Goal: Task Accomplishment & Management: Use online tool/utility

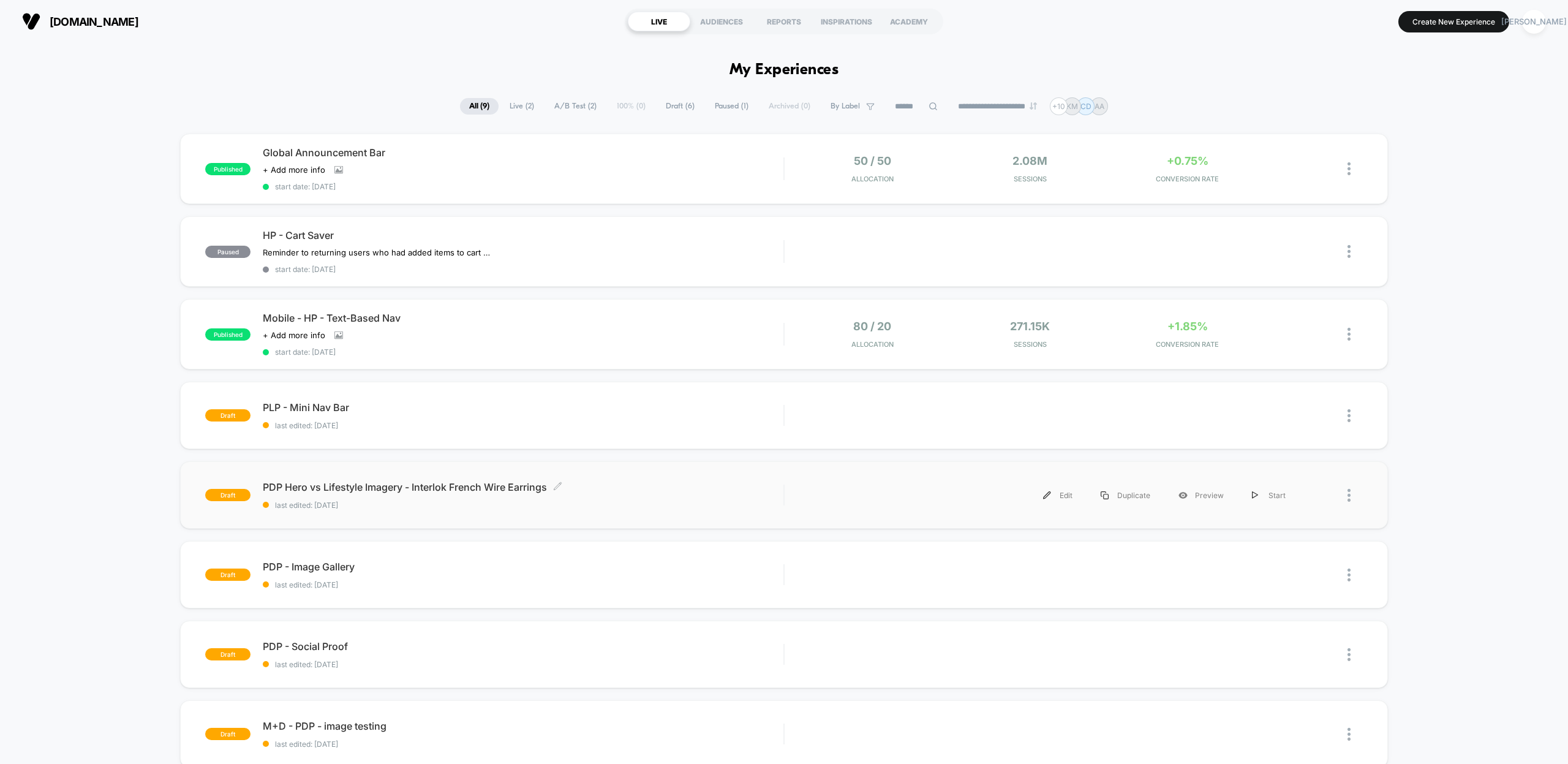
click at [368, 485] on span "PDP Hero vs Lifestyle Imagery - Interlok French Wire Earrings Click to edit exp…" at bounding box center [523, 486] width 521 height 13
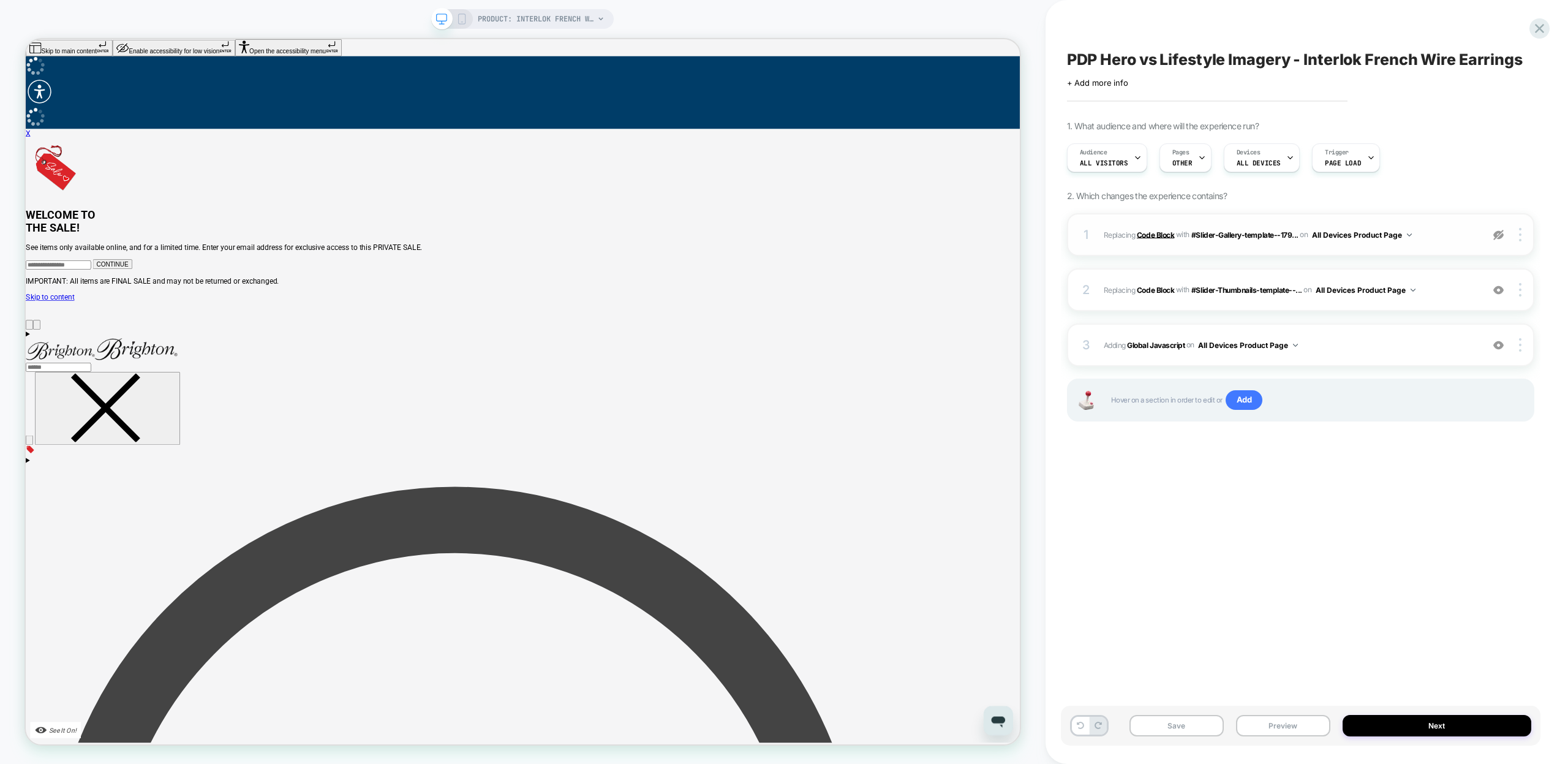
click at [1161, 236] on b "Code Block" at bounding box center [1156, 234] width 37 height 9
click at [1519, 232] on img at bounding box center [1520, 235] width 3 height 13
click at [1434, 283] on div "Delete" at bounding box center [1448, 284] width 109 height 33
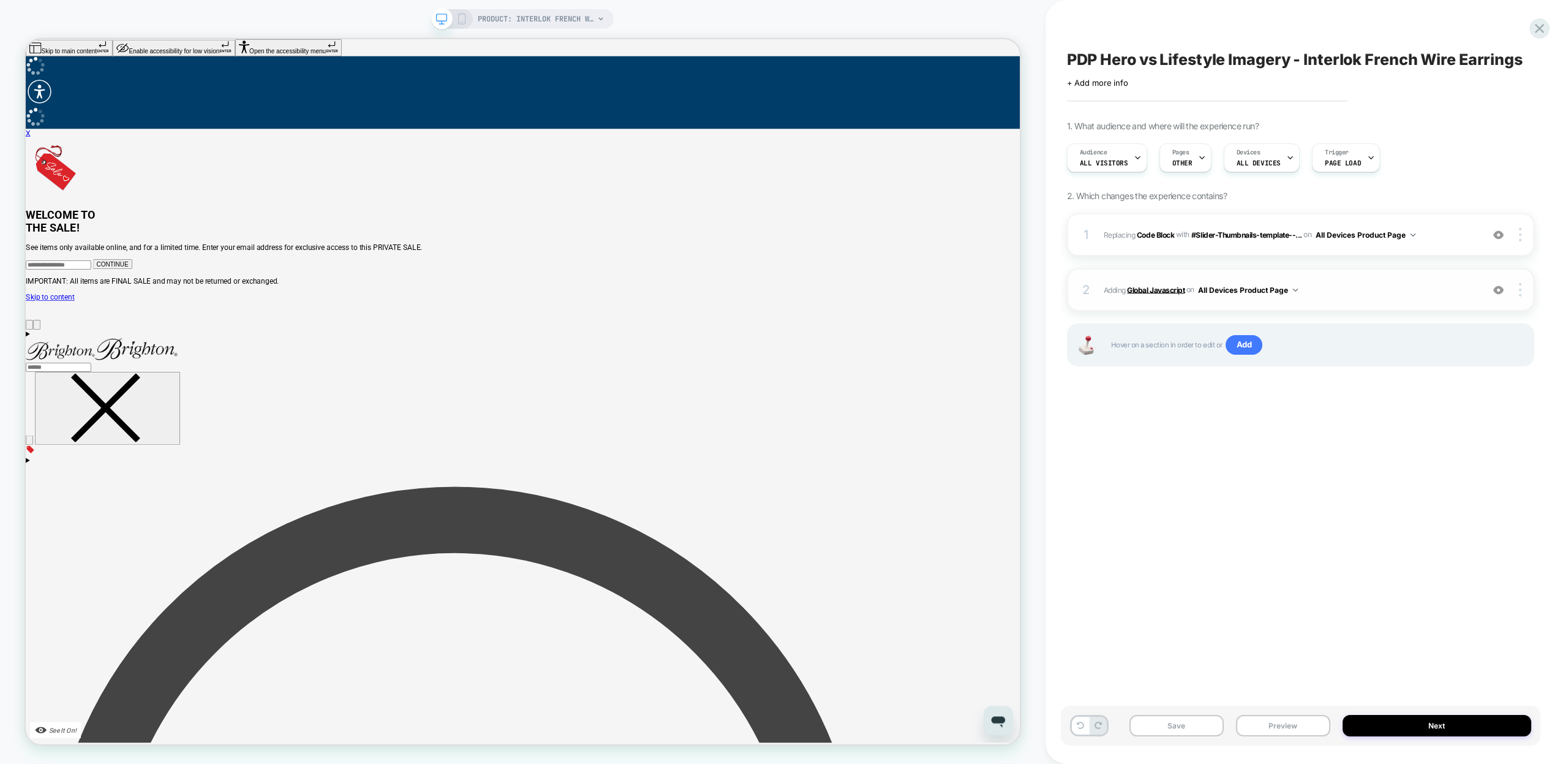
click at [1156, 289] on b "Global Javascript" at bounding box center [1156, 289] width 57 height 9
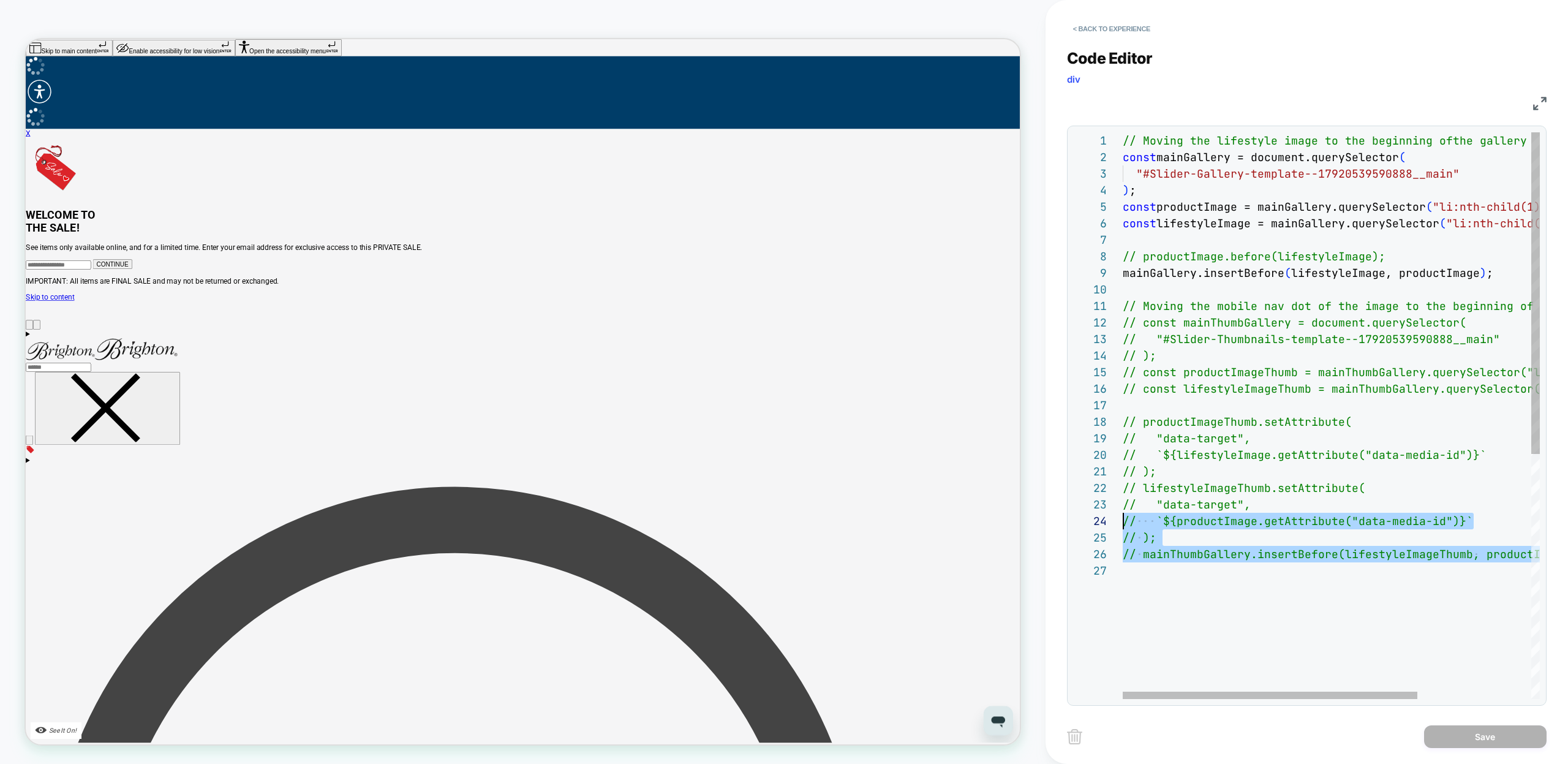
type textarea "**********"
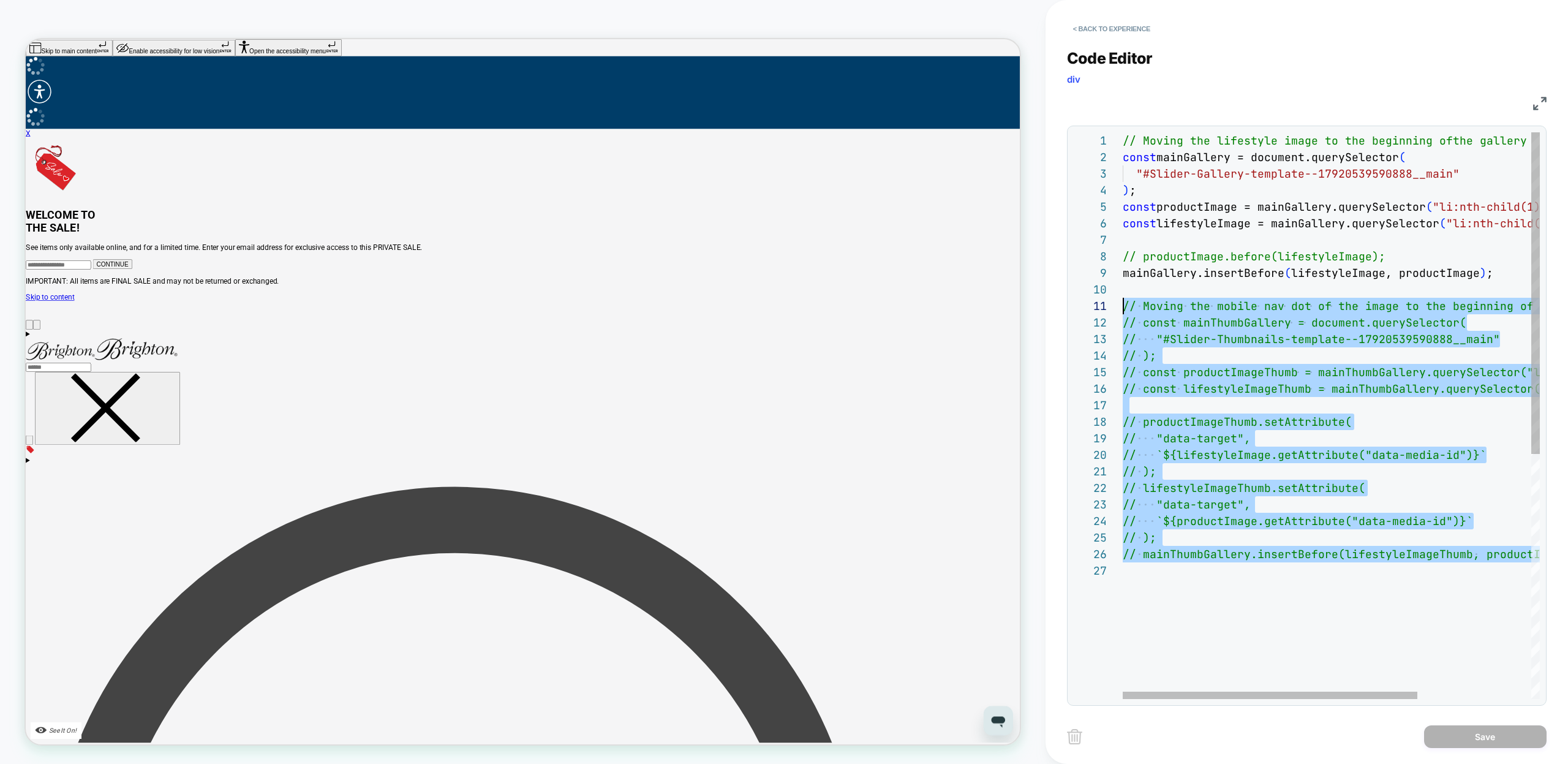
drag, startPoint x: 1138, startPoint y: 568, endPoint x: 1081, endPoint y: 307, distance: 267.2
click at [1123, 307] on div "// Moving the lifestyle image to the beginning of the gallery const mainGallery…" at bounding box center [1411, 630] width 577 height 996
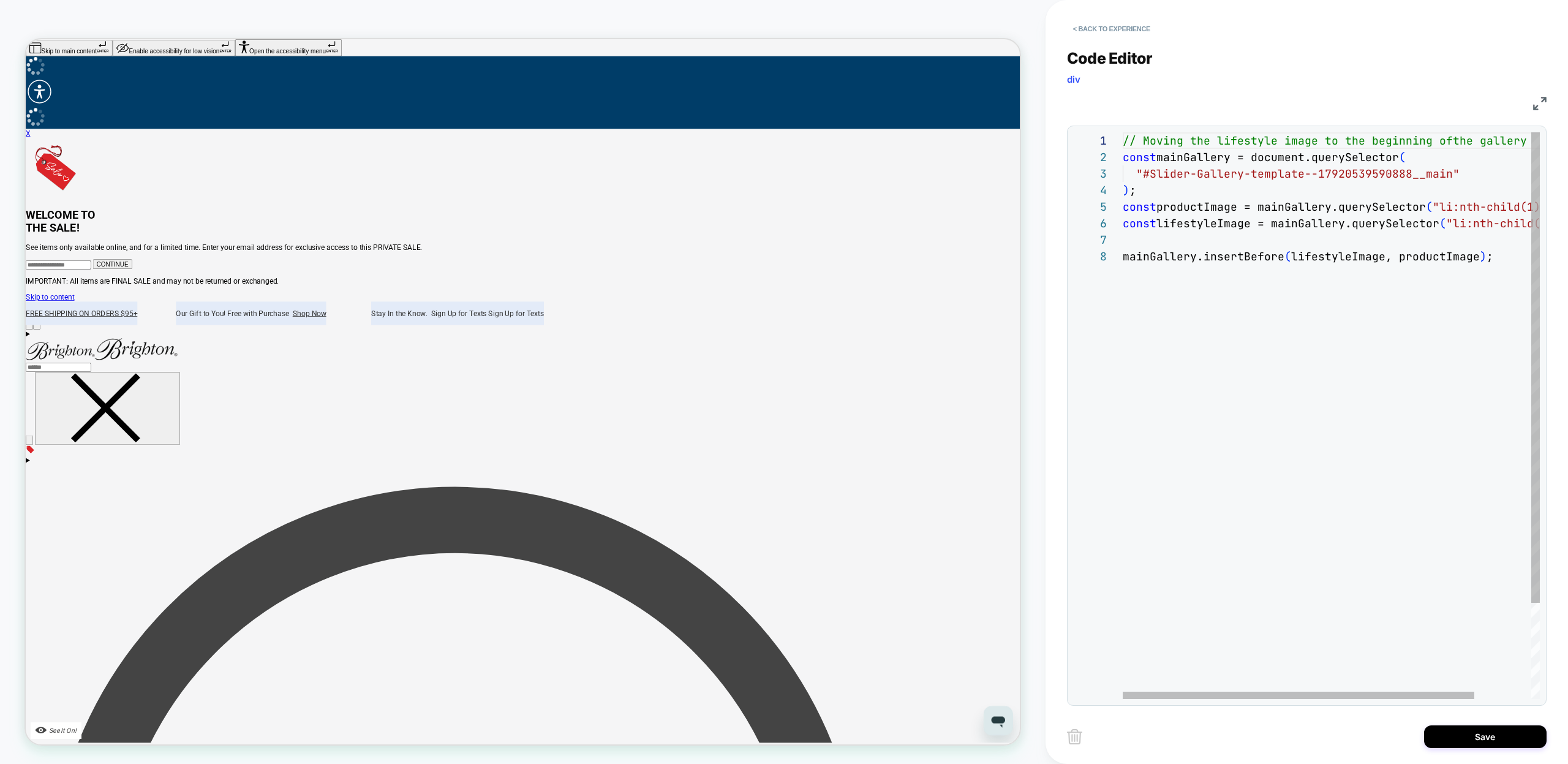
click at [1212, 374] on div "// Moving the lifestyle image to the beginning of the gallery const mainGallery…" at bounding box center [1365, 473] width 485 height 682
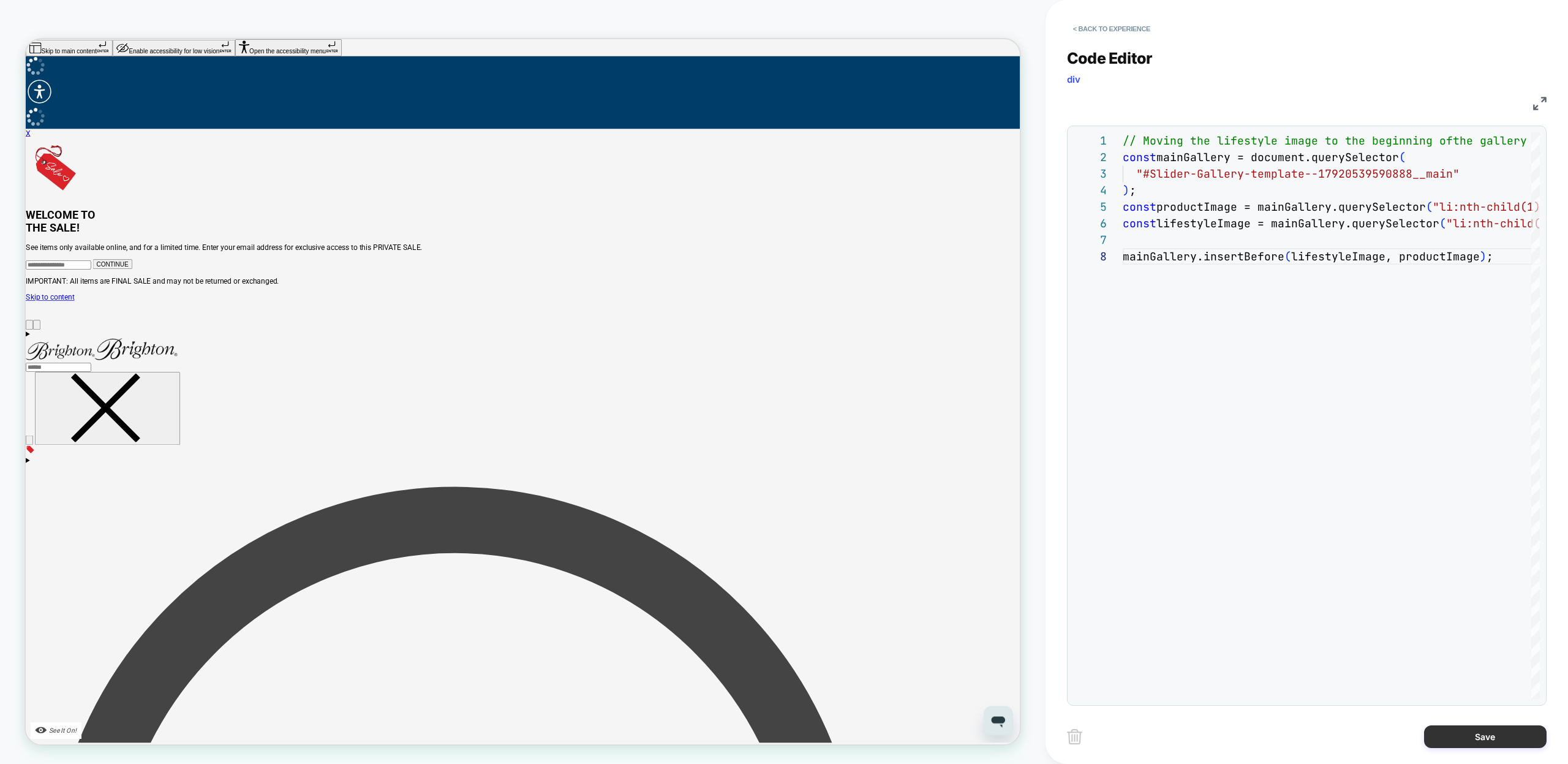
type textarea "**********"
click at [1447, 740] on button "Save" at bounding box center [1486, 736] width 123 height 23
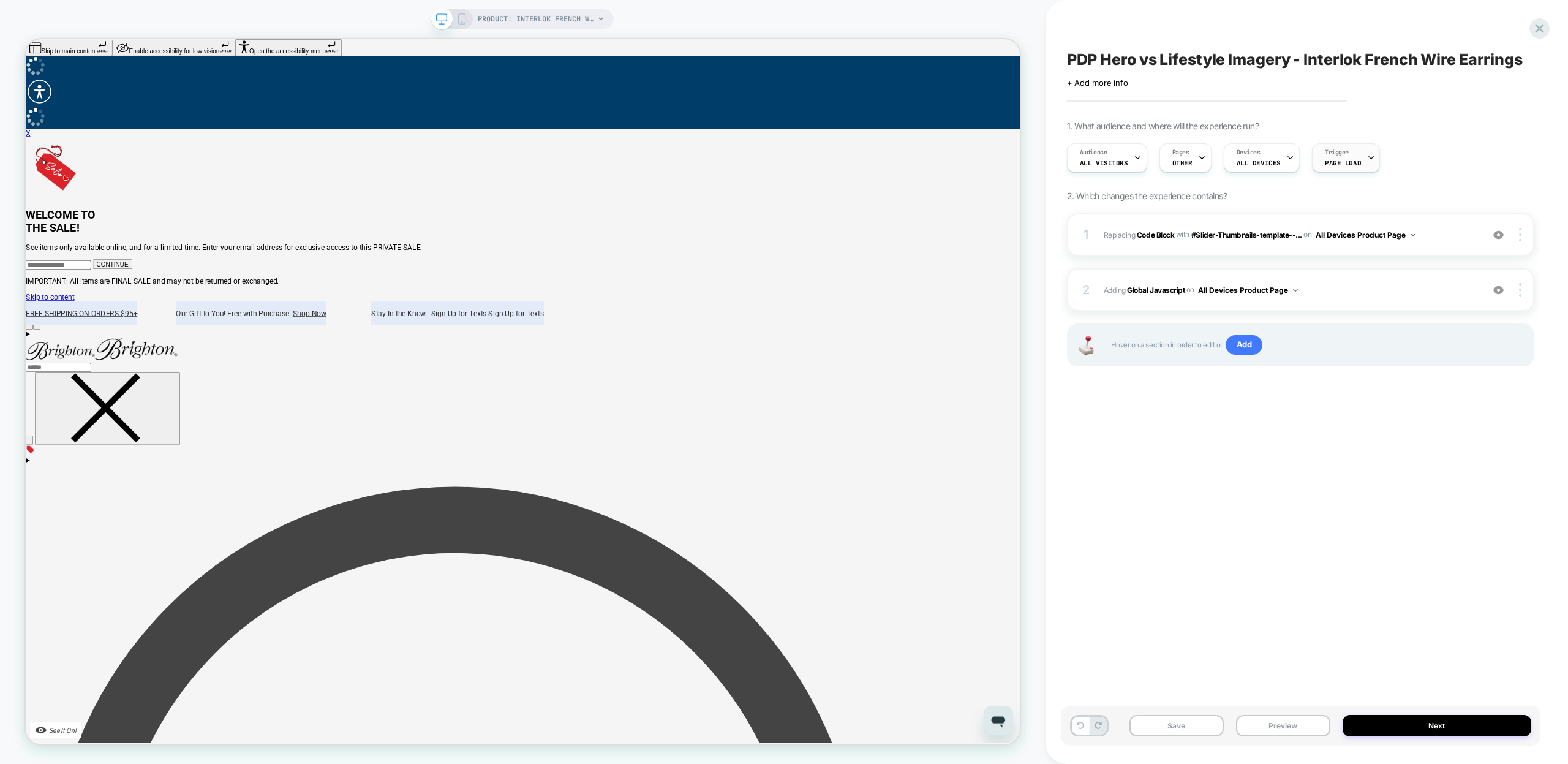
click at [1369, 157] on icon at bounding box center [1371, 157] width 4 height 3
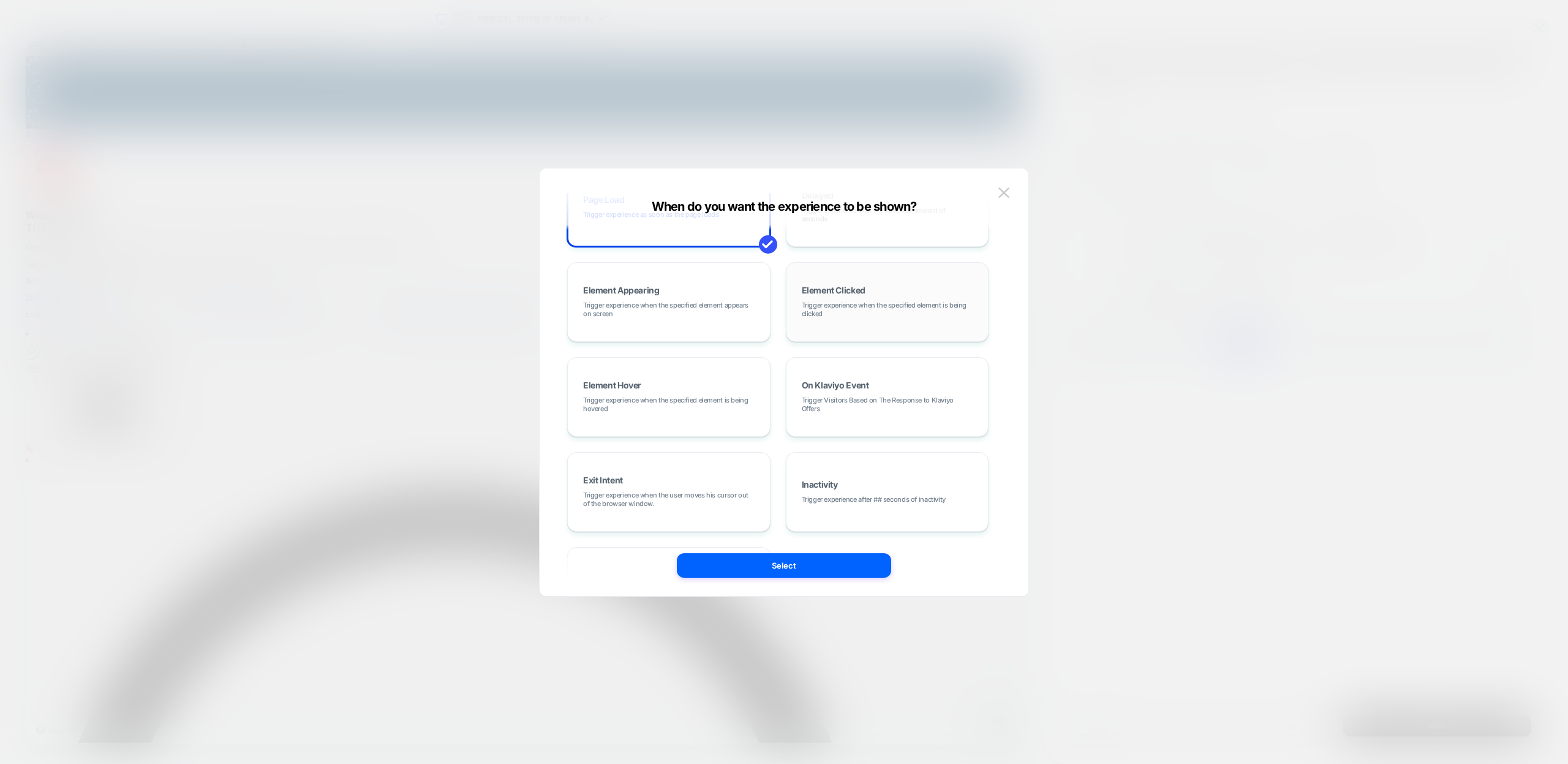
scroll to position [0, 0]
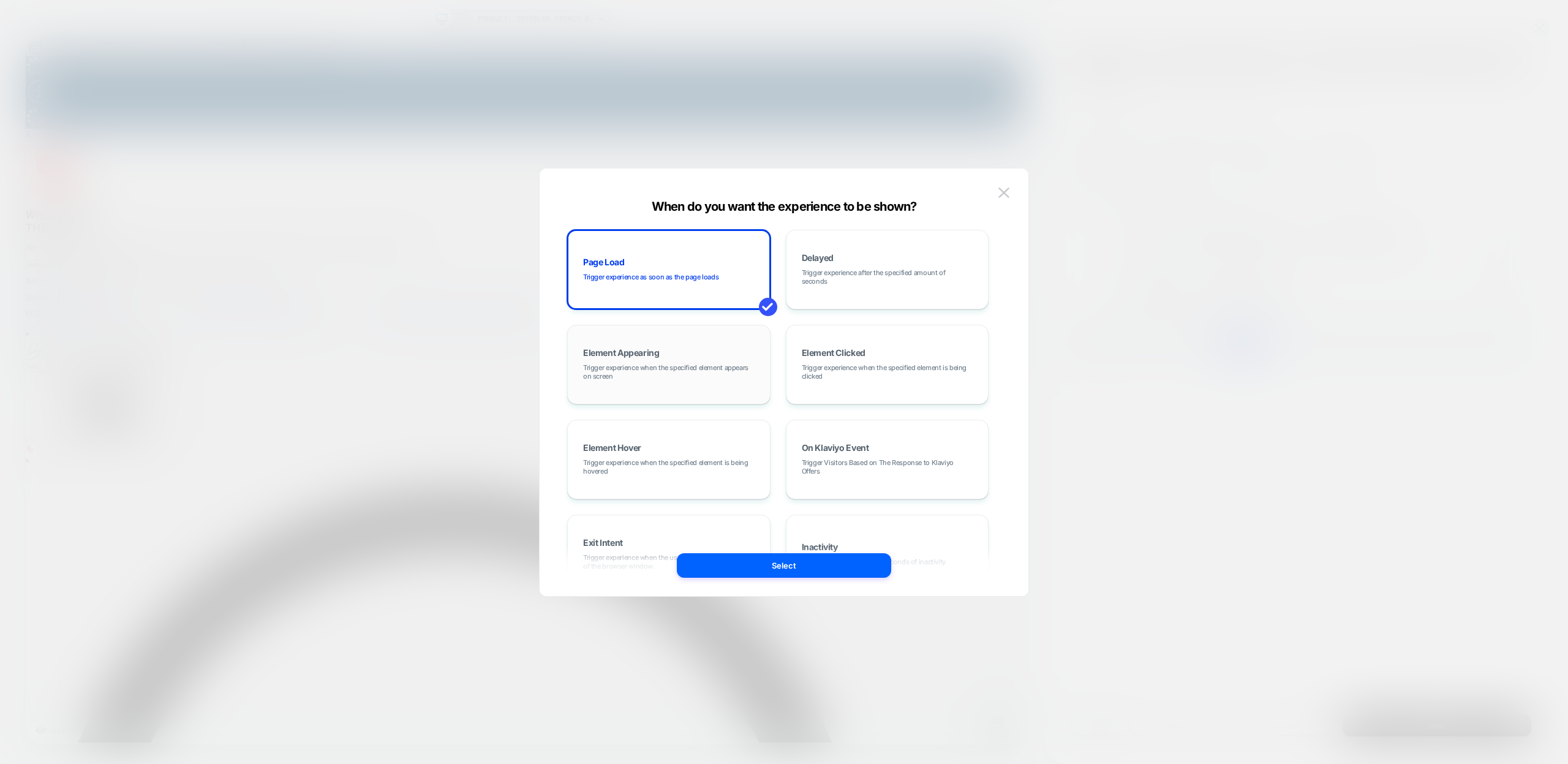
click at [710, 373] on span "Trigger experience when the specified element appears on screen" at bounding box center [669, 372] width 172 height 17
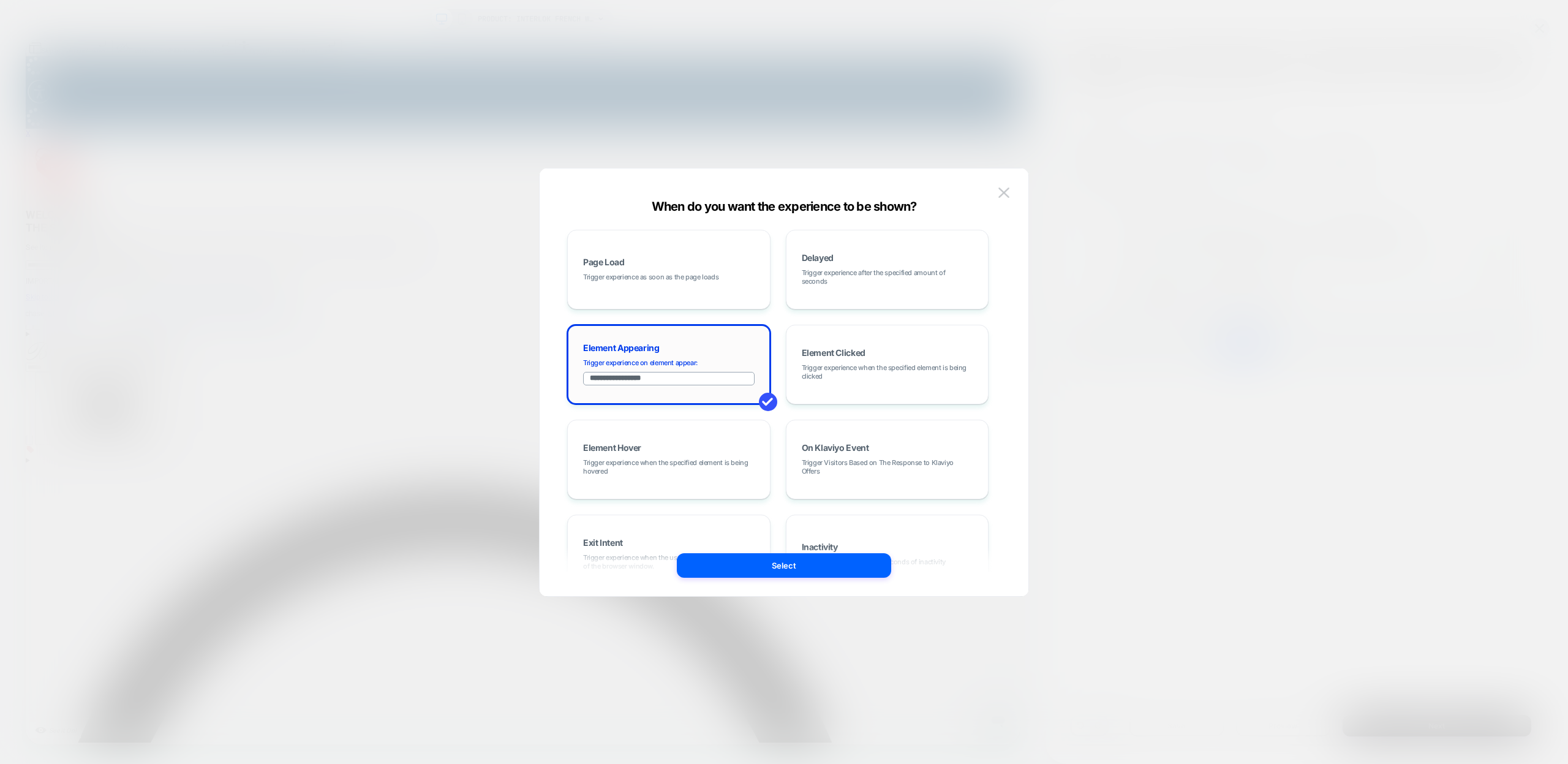
click at [693, 378] on input "**********" at bounding box center [669, 379] width 172 height 13
click at [774, 570] on button "Select" at bounding box center [784, 565] width 215 height 24
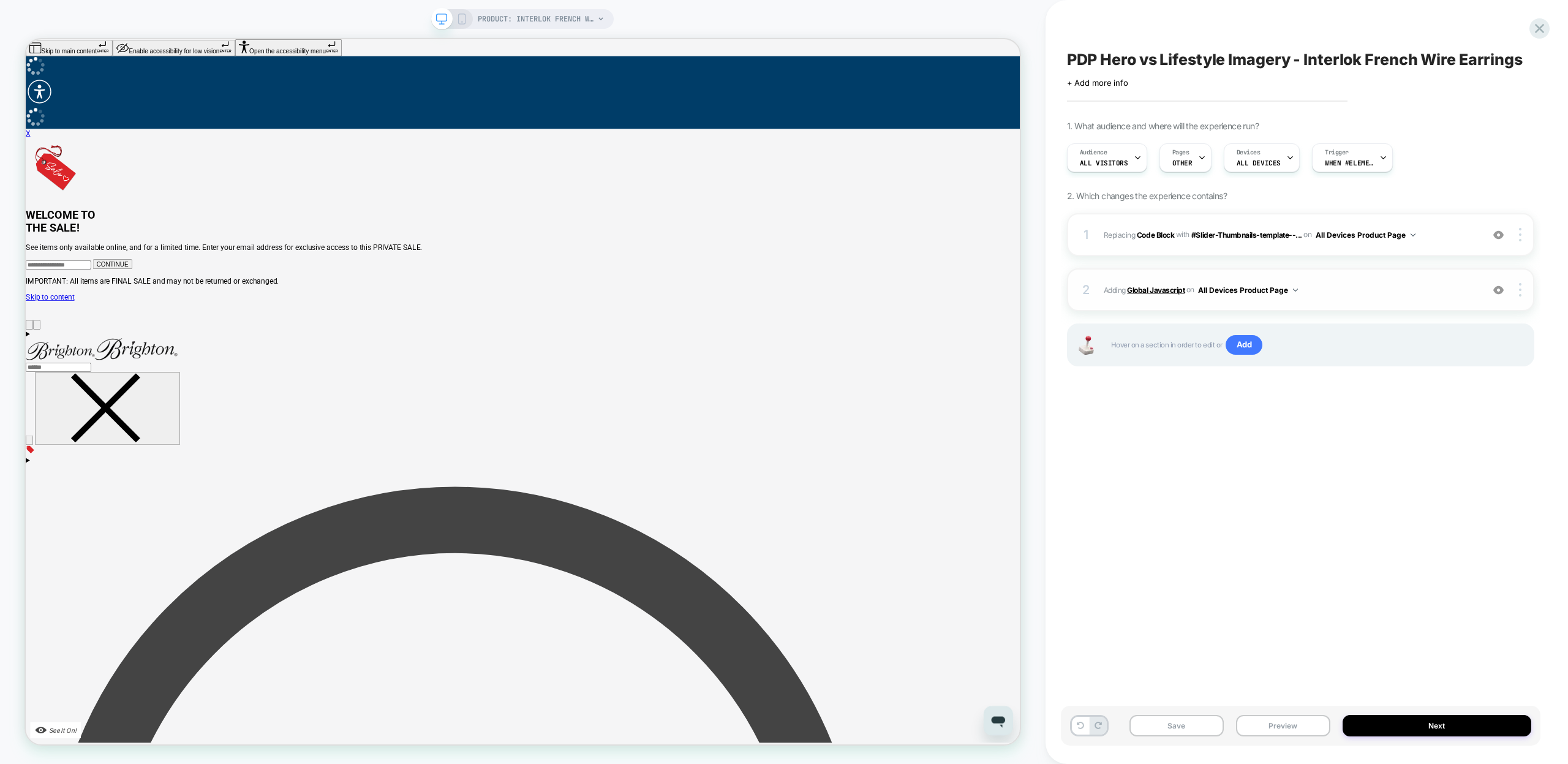
click at [1158, 287] on b "Global Javascript" at bounding box center [1156, 289] width 57 height 9
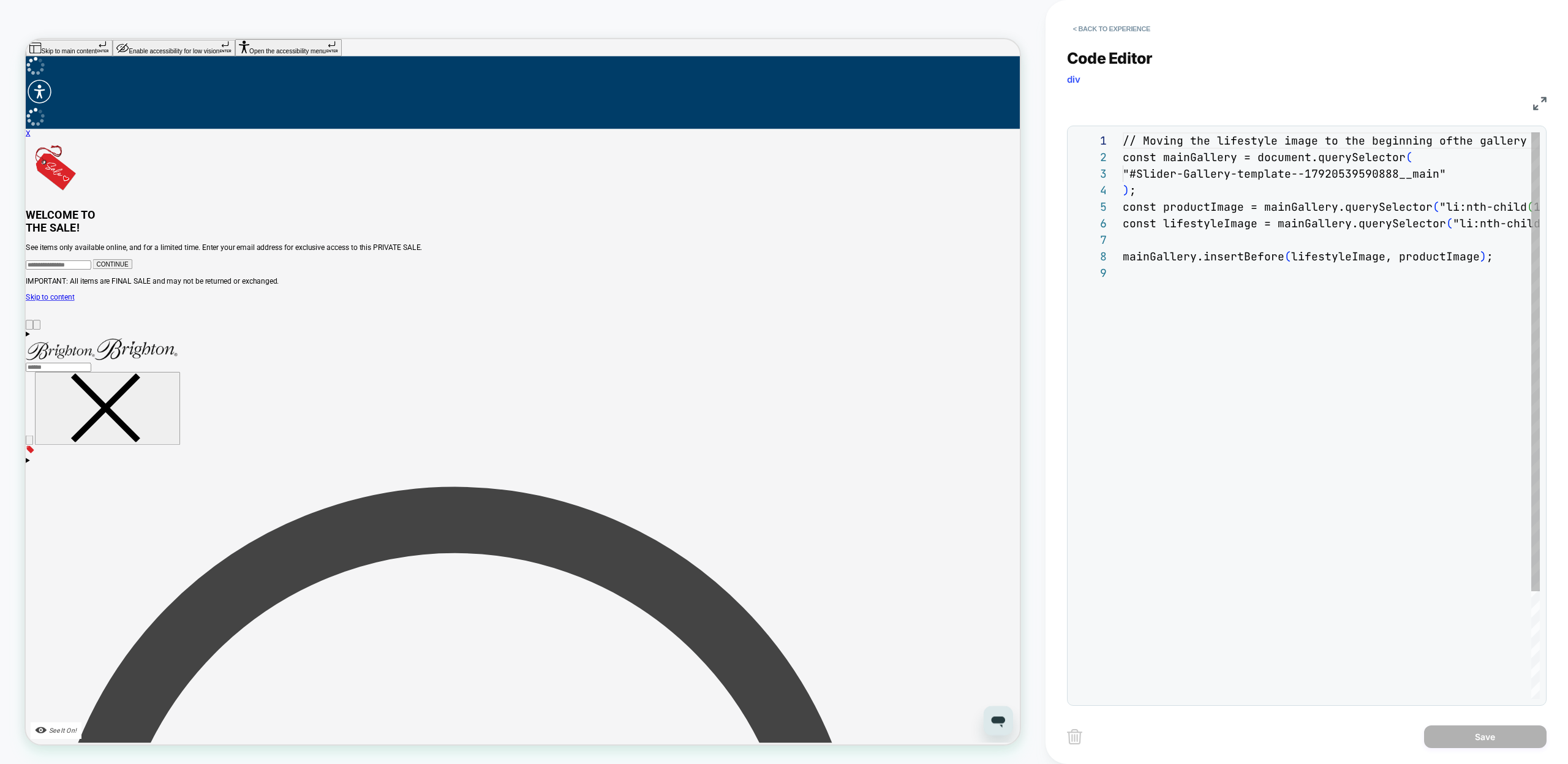
scroll to position [132, 0]
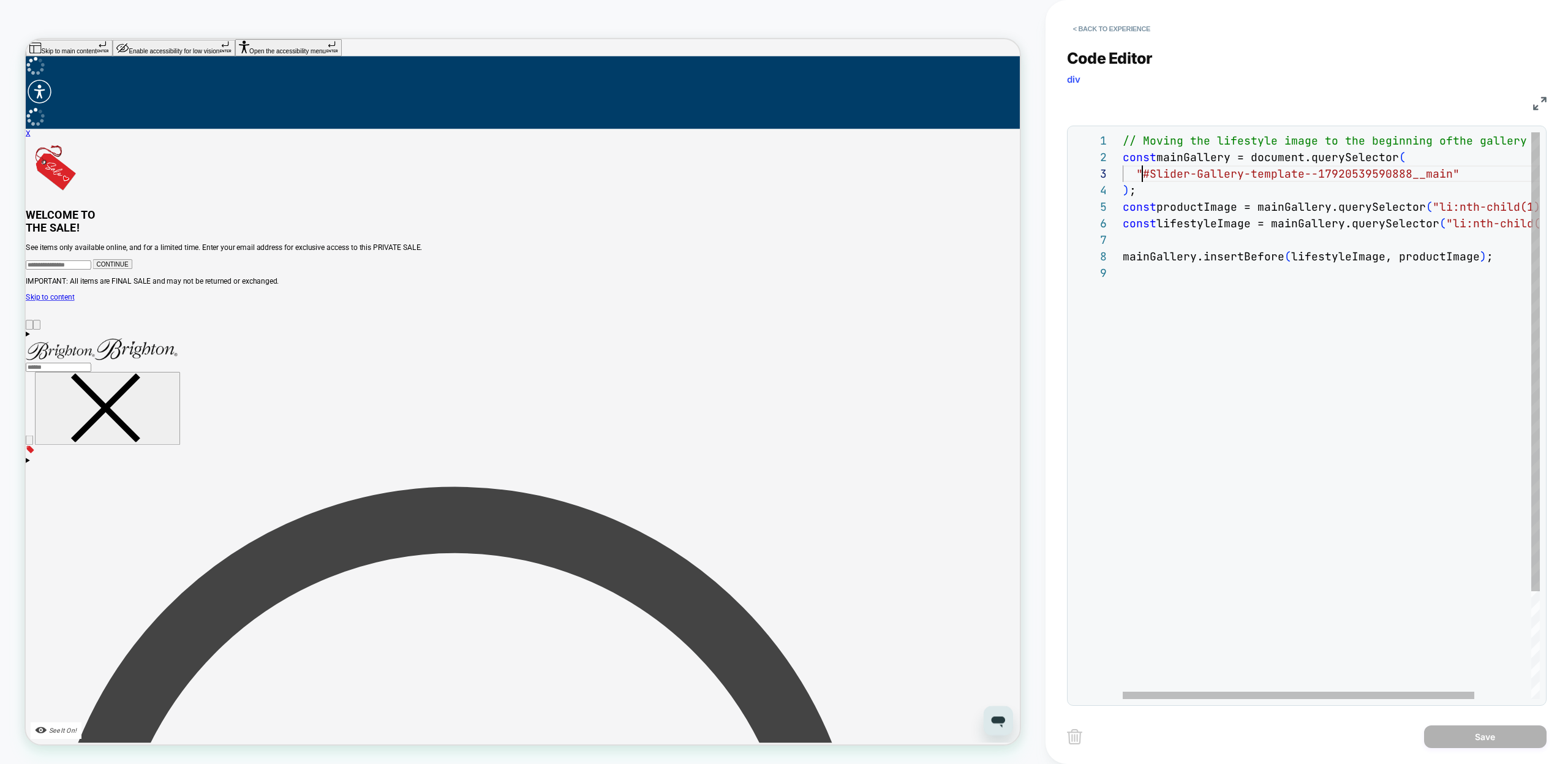
click at [1145, 171] on div "// Moving the lifestyle image to the beginning of the gallery const mainGallery…" at bounding box center [1365, 481] width 485 height 699
click at [1448, 178] on div "// Moving the lifestyle image to the beginning of the gallery const mainGallery…" at bounding box center [1365, 481] width 485 height 699
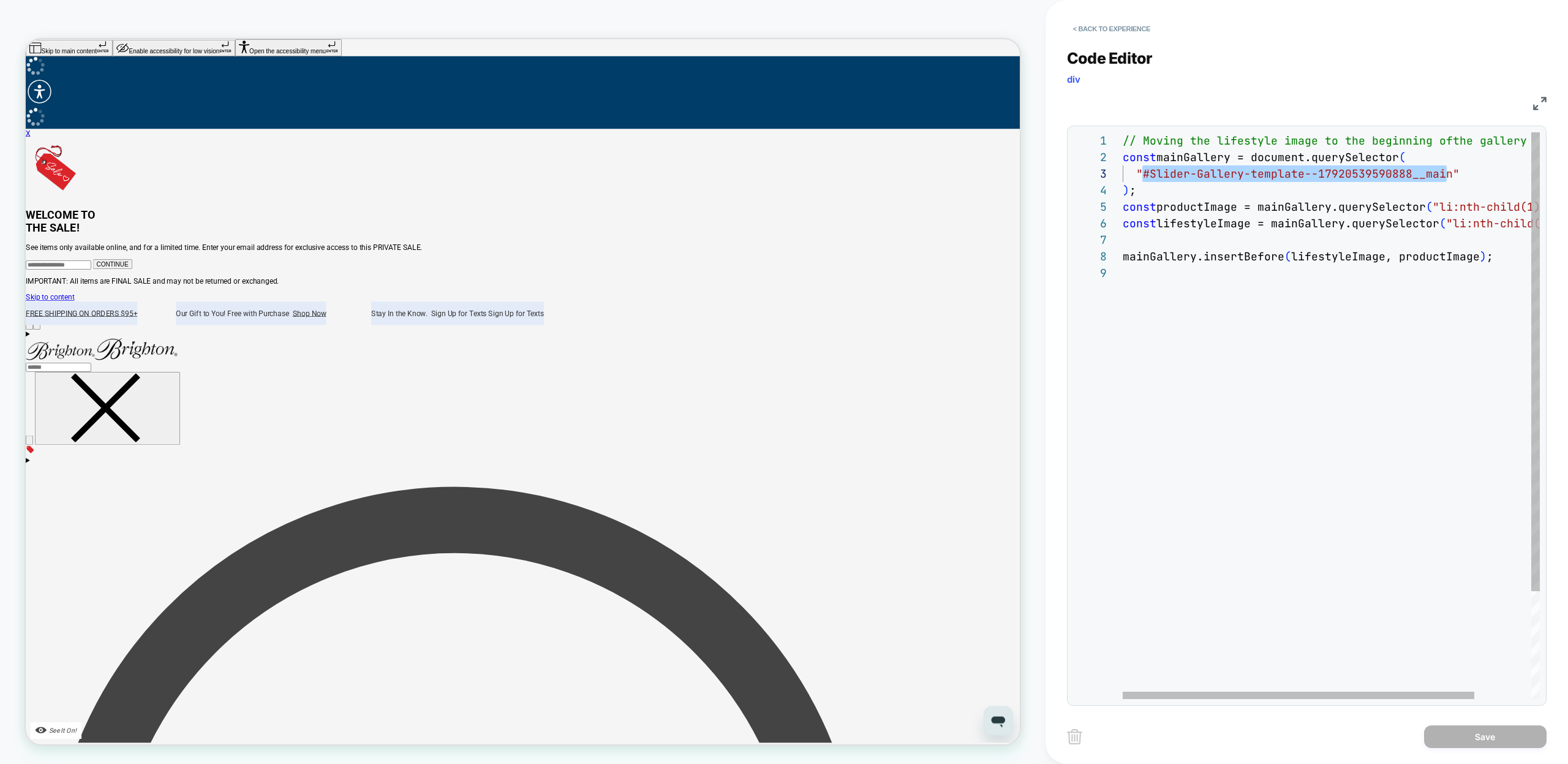
click at [1294, 366] on div "// Moving the lifestyle image to the beginning of the gallery const mainGallery…" at bounding box center [1365, 481] width 485 height 699
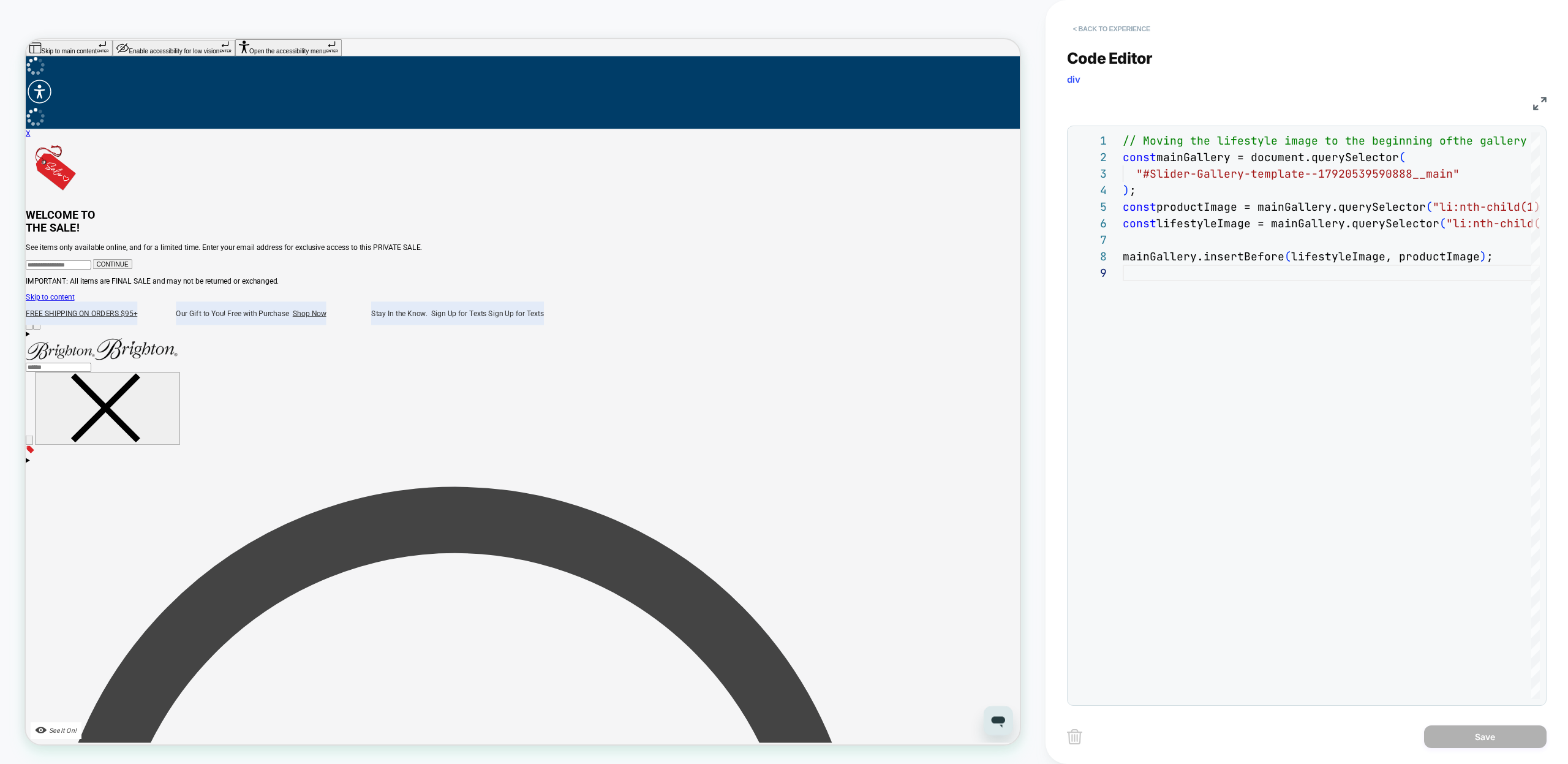
click at [1092, 29] on button "< Back to experience" at bounding box center [1112, 29] width 89 height 19
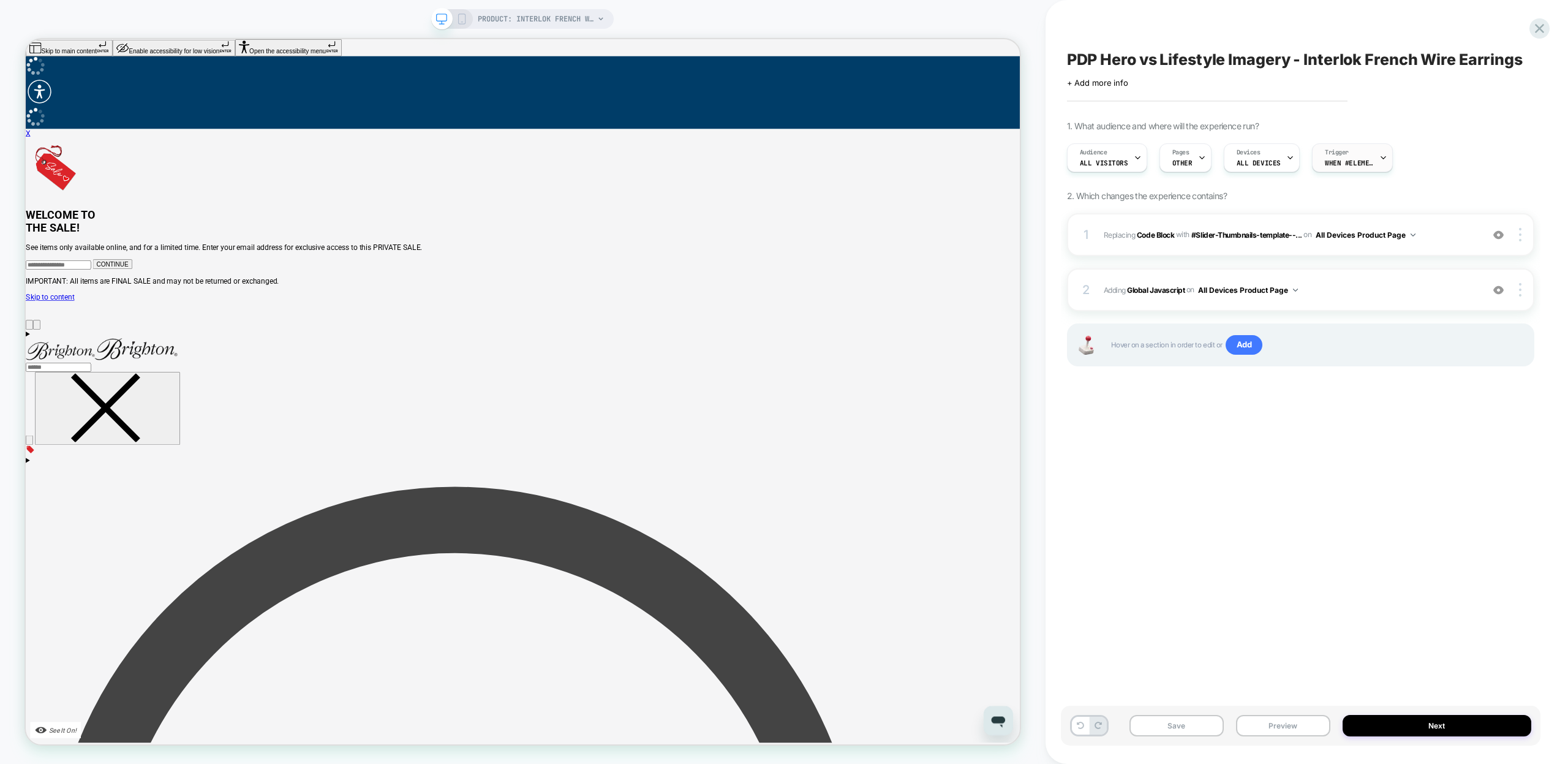
click at [1337, 162] on span "When #element-selector appears" at bounding box center [1349, 163] width 49 height 8
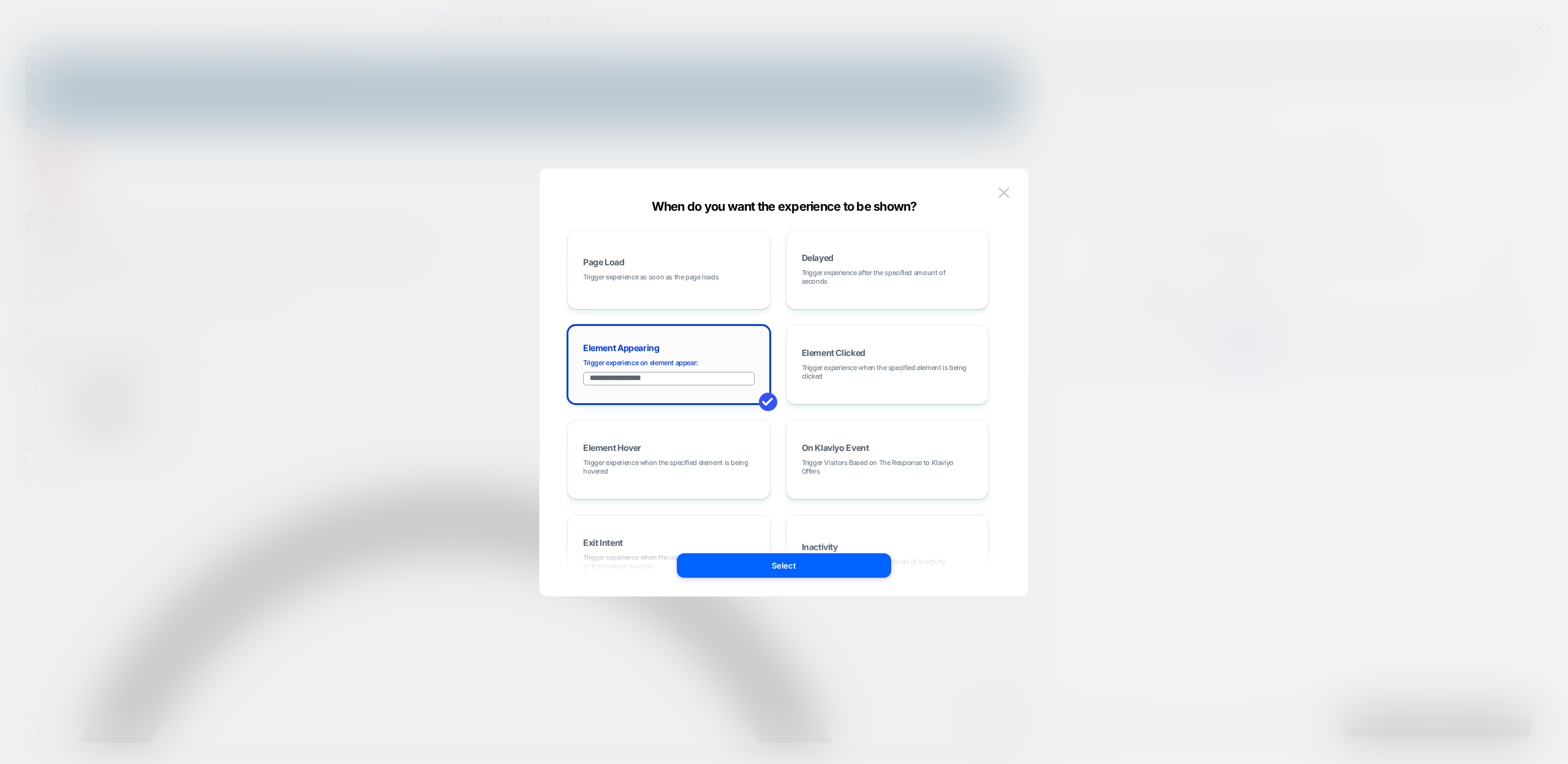
click at [672, 384] on input "**********" at bounding box center [669, 379] width 172 height 13
paste input "**********"
type input "**********"
click at [794, 564] on button "Select" at bounding box center [784, 565] width 215 height 24
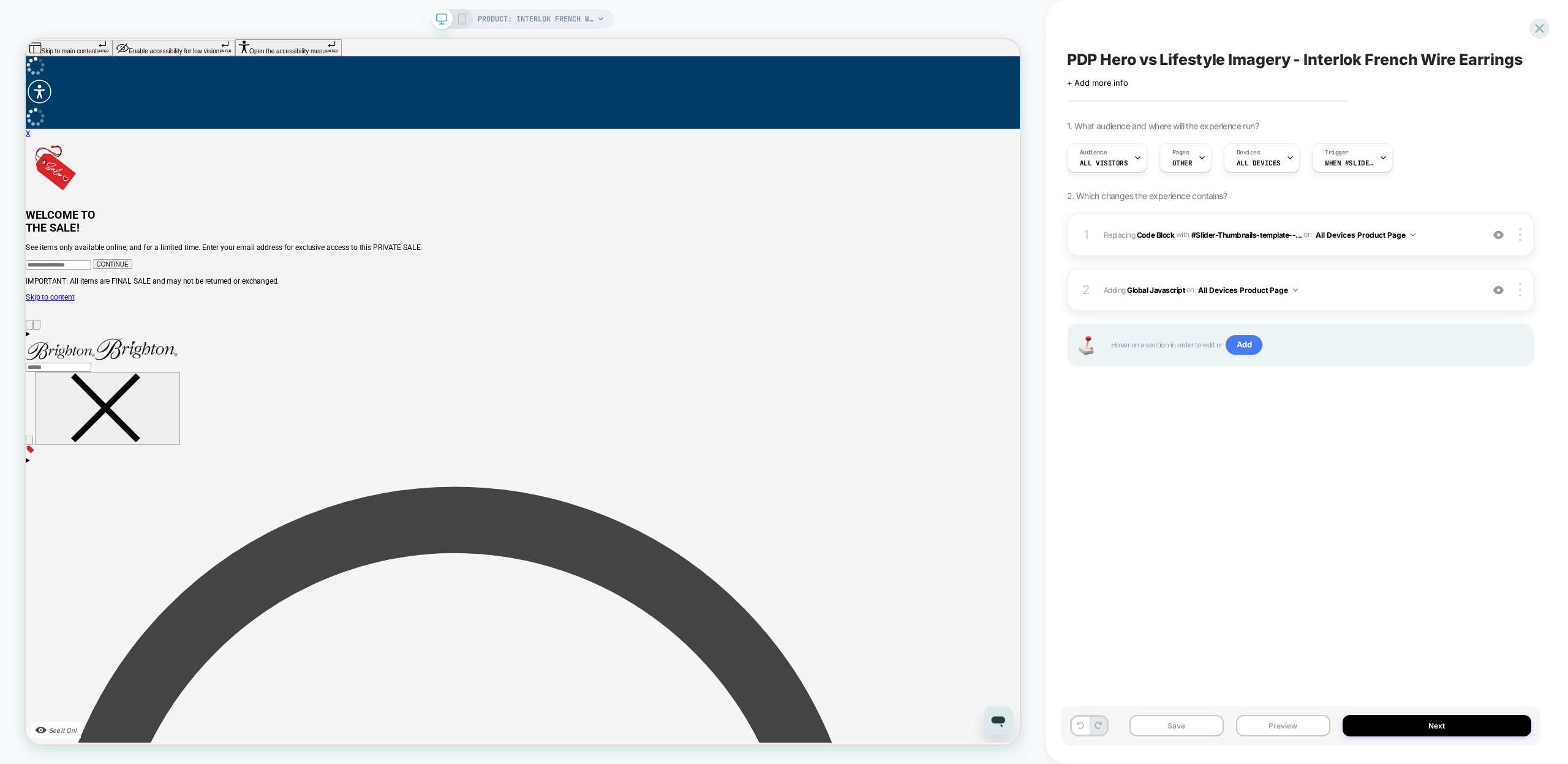
click at [1318, 461] on div "PDP Hero vs Lifestyle Imagery - Interlok French Wire Earrings Click to edit exp…" at bounding box center [1301, 382] width 480 height 740
click at [1185, 730] on button "Save" at bounding box center [1177, 724] width 94 height 21
click at [1287, 728] on button "Preview" at bounding box center [1284, 724] width 94 height 21
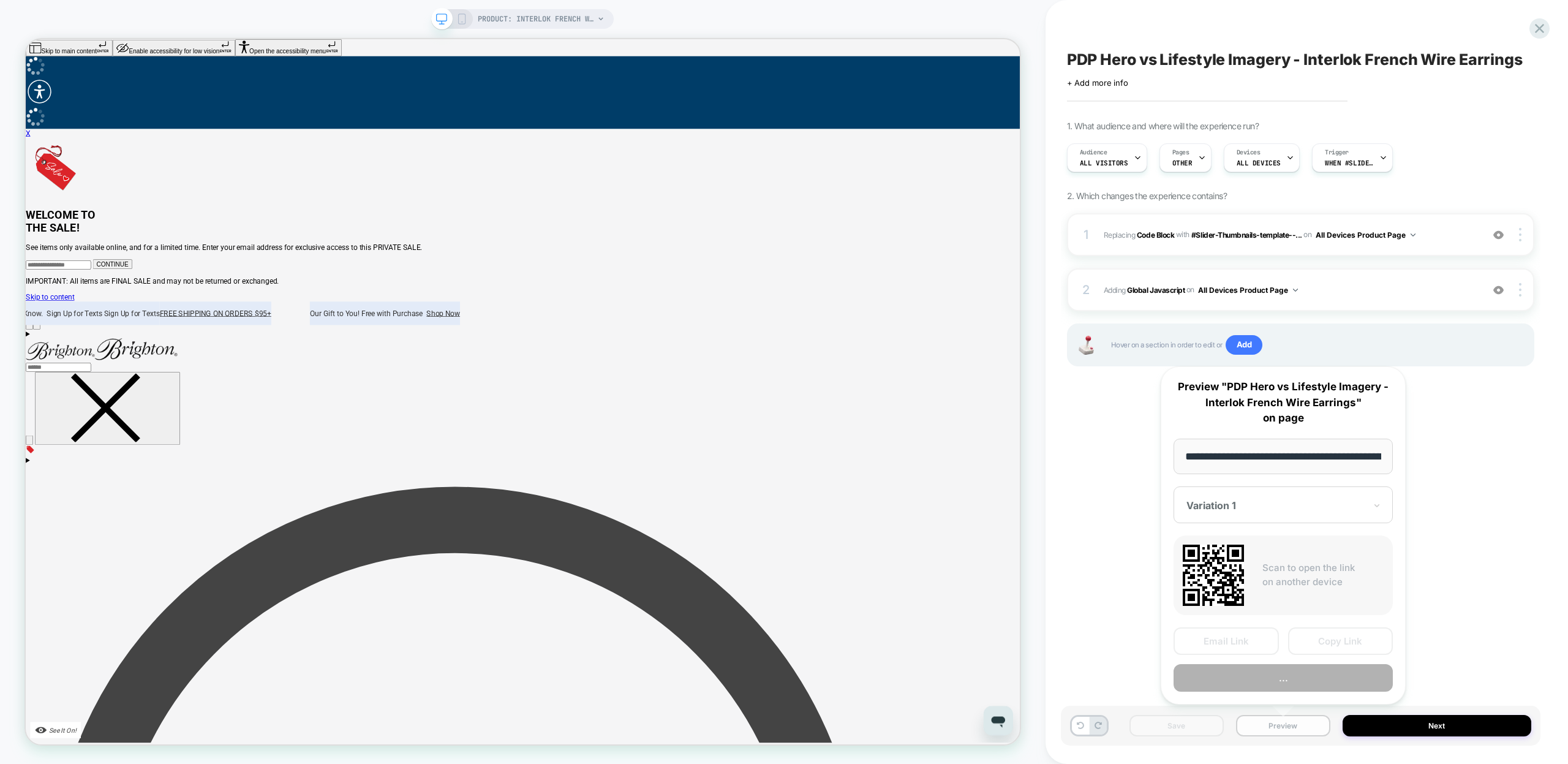
scroll to position [0, 215]
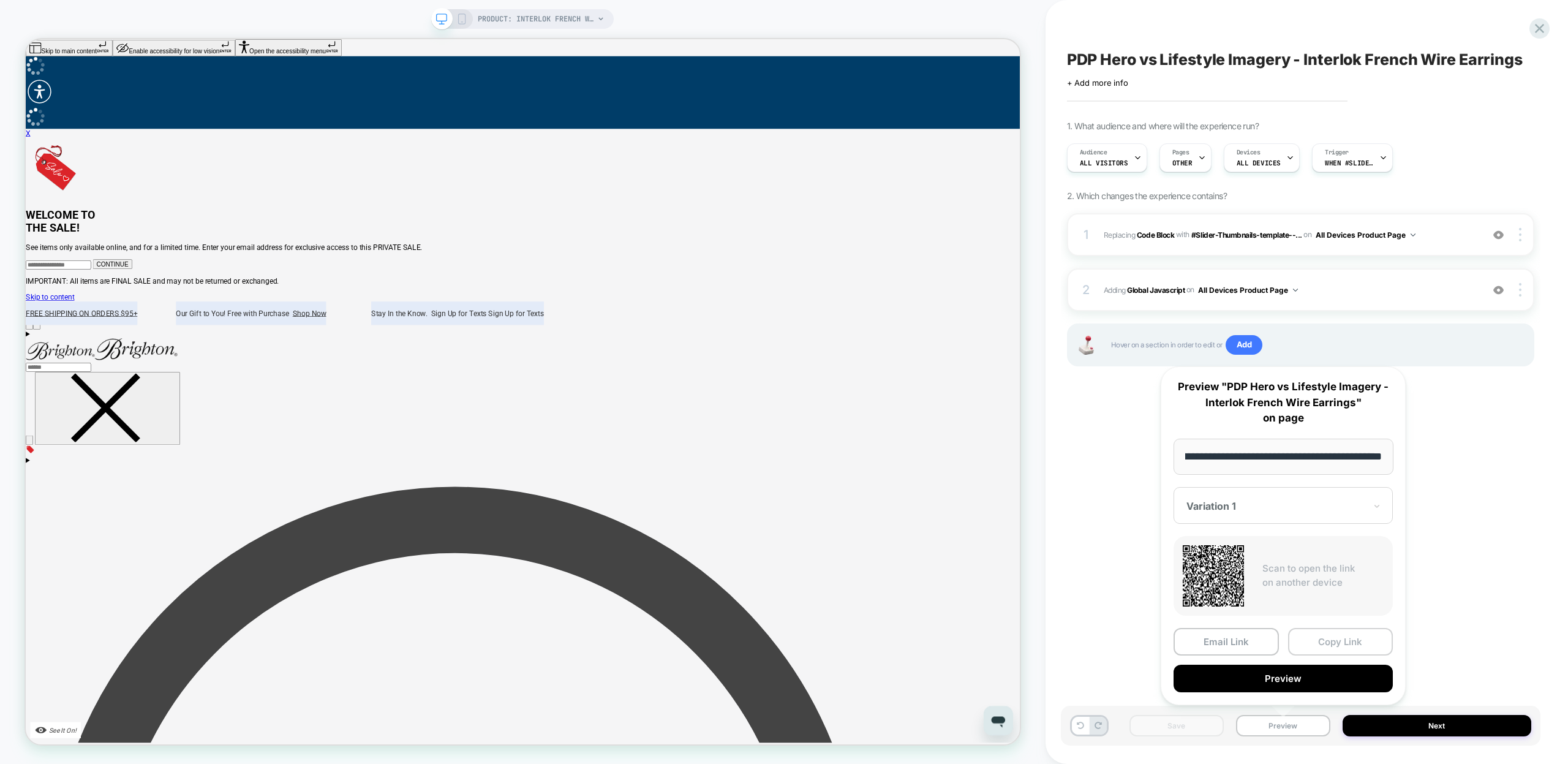
click at [1325, 639] on button "Copy Link" at bounding box center [1341, 641] width 105 height 28
